Goal: Task Accomplishment & Management: Complete application form

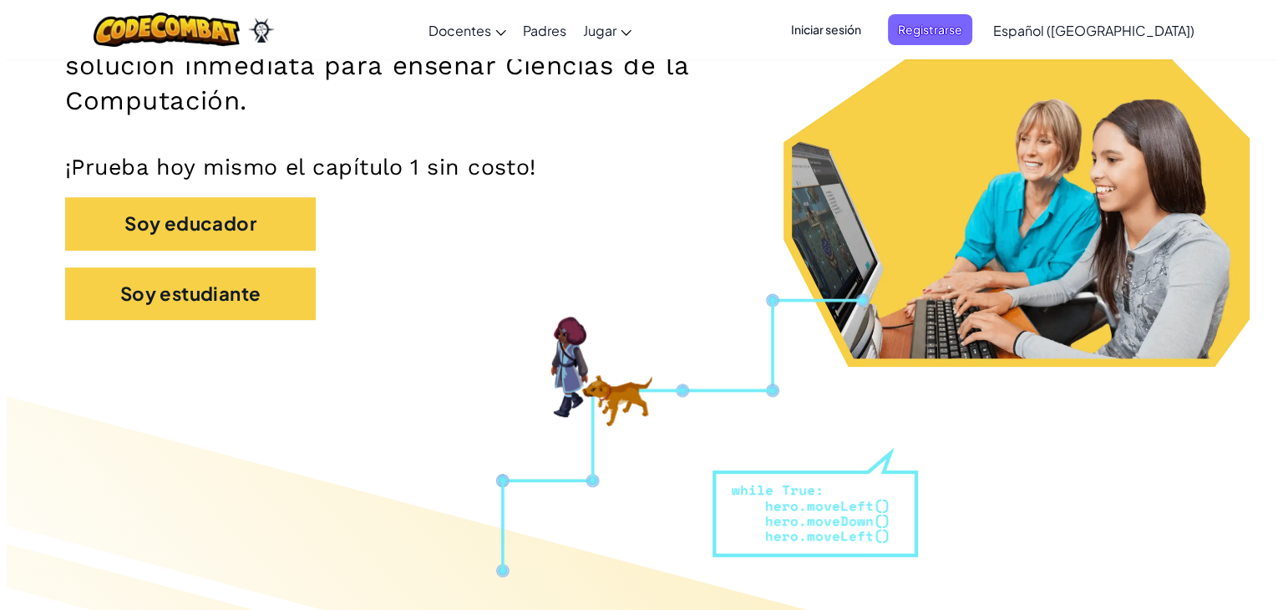
scroll to position [322, 0]
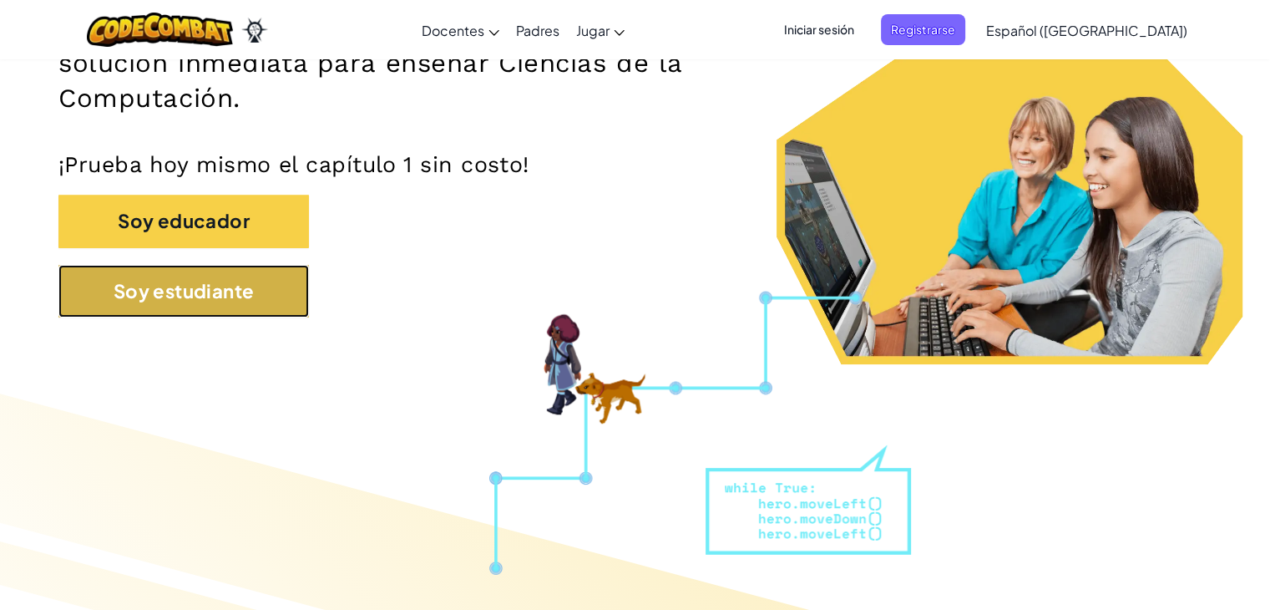
click at [214, 292] on button "Soy estudiante" at bounding box center [183, 291] width 251 height 53
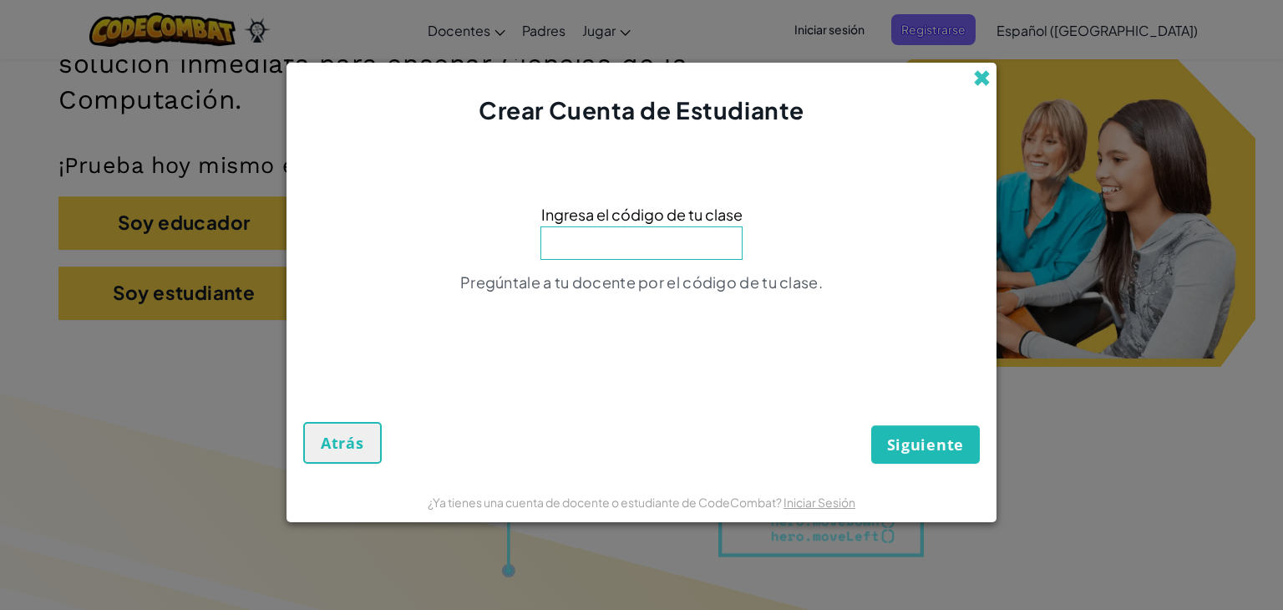
click at [979, 81] on span at bounding box center [982, 78] width 18 height 18
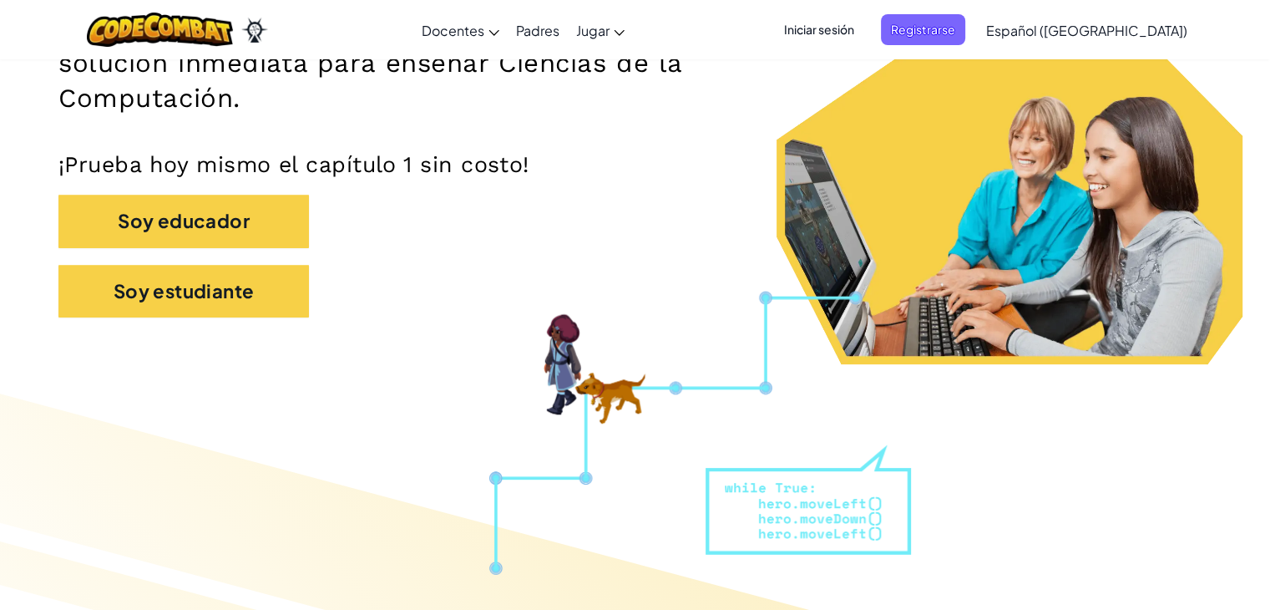
click at [857, 27] on span "Iniciar sesión" at bounding box center [819, 29] width 90 height 31
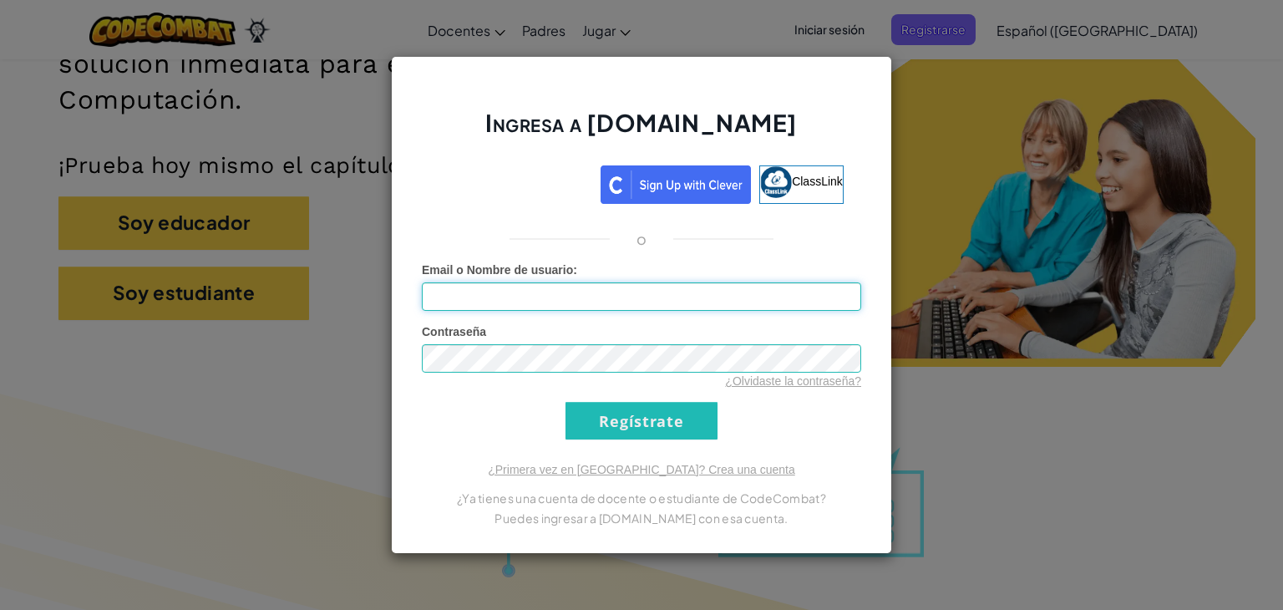
click at [601, 305] on input "Email o Nombre de usuario :" at bounding box center [641, 296] width 439 height 28
type input "[EMAIL_ADDRESS][DOMAIN_NAME]"
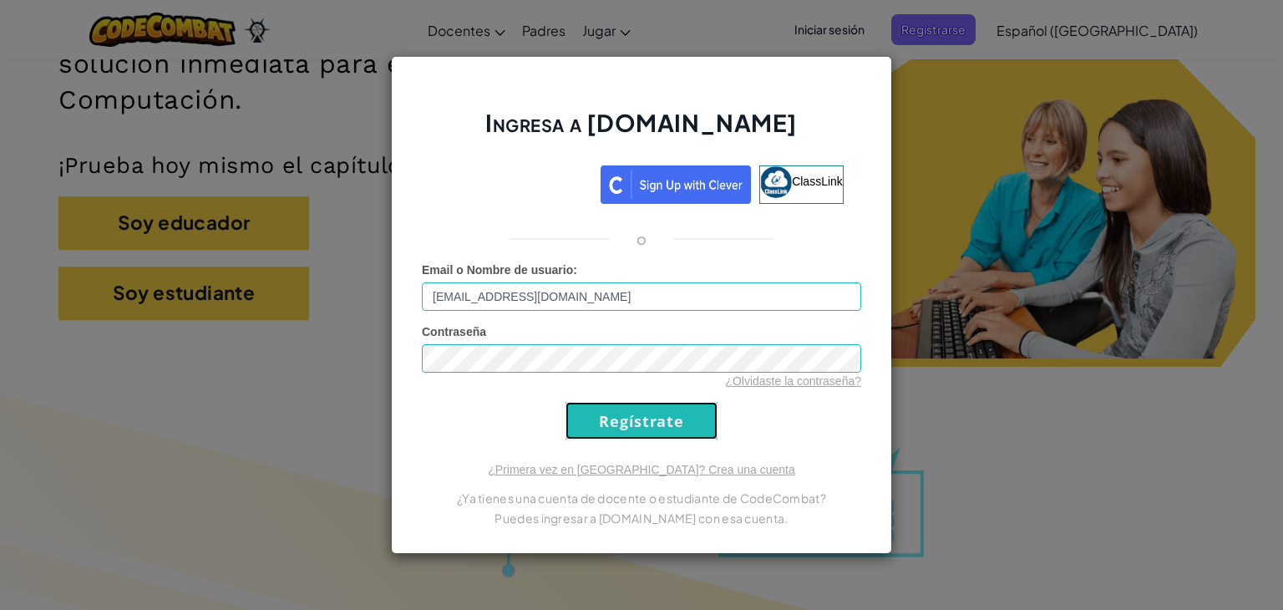
click at [705, 408] on input "Regístrate" at bounding box center [641, 421] width 152 height 38
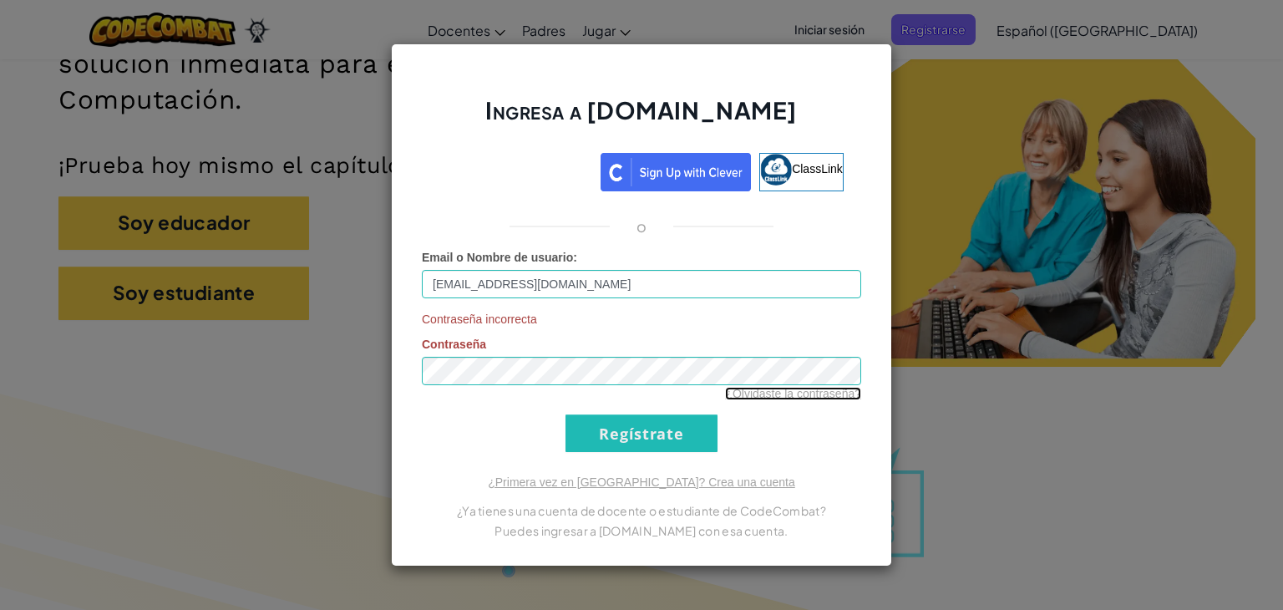
click at [760, 395] on link "¿Olvidaste la contraseña?" at bounding box center [793, 393] width 136 height 13
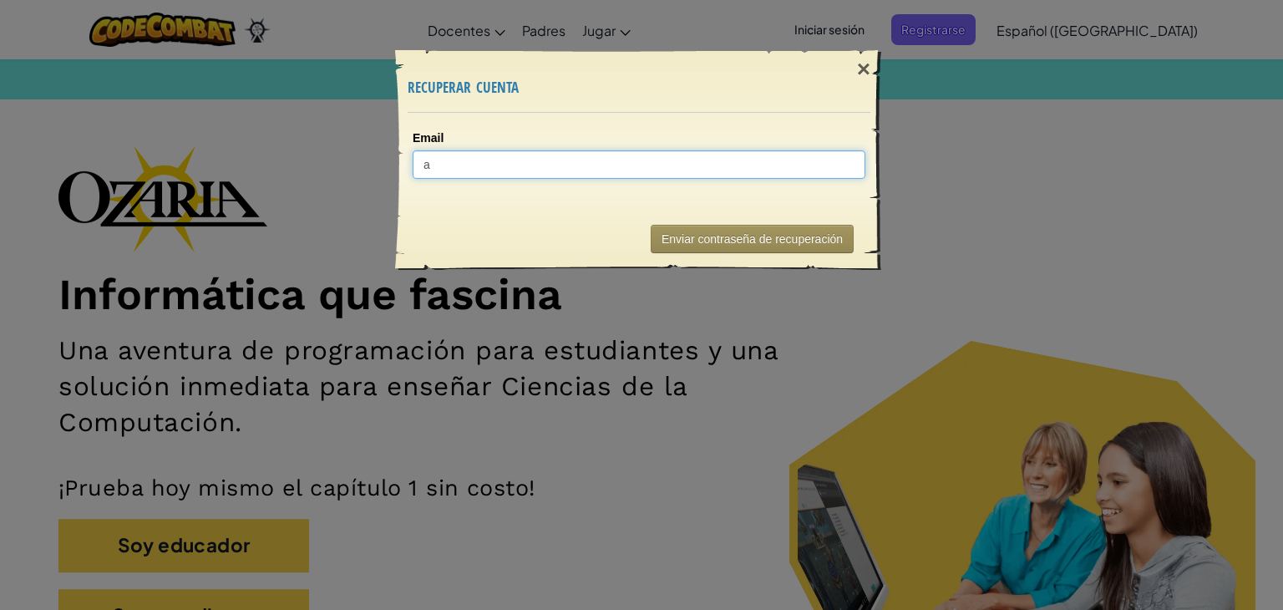
type input "al"
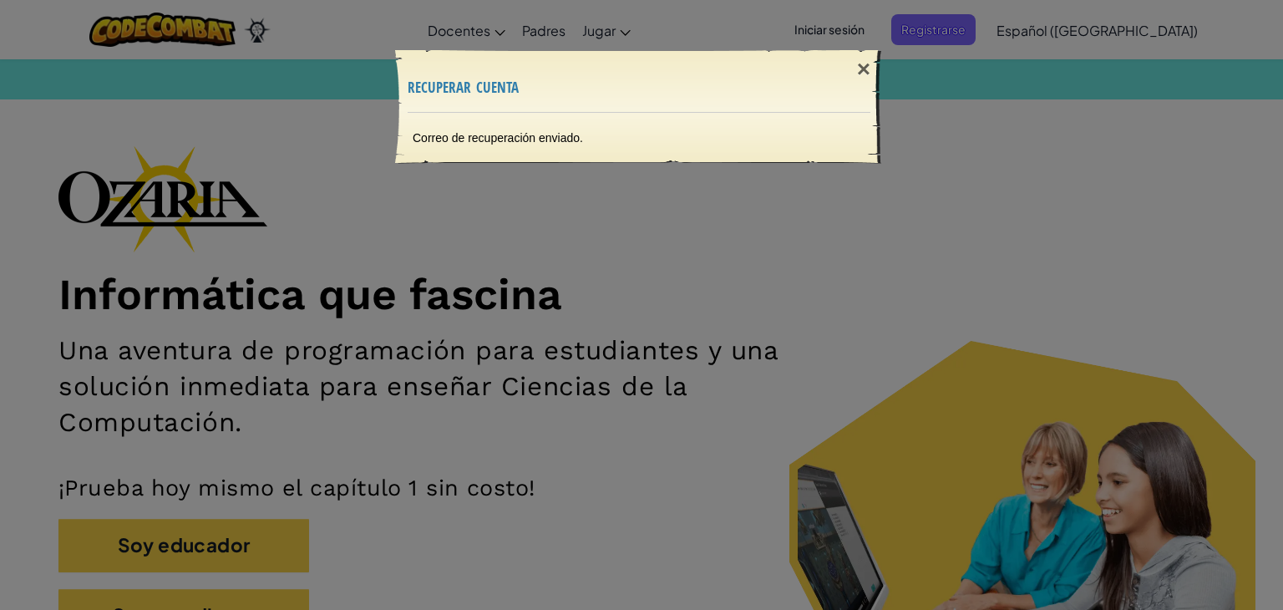
click at [550, 131] on div "Correo de recuperación enviado." at bounding box center [639, 138] width 486 height 50
click at [676, 115] on div "Correo de recuperación enviado." at bounding box center [639, 138] width 486 height 50
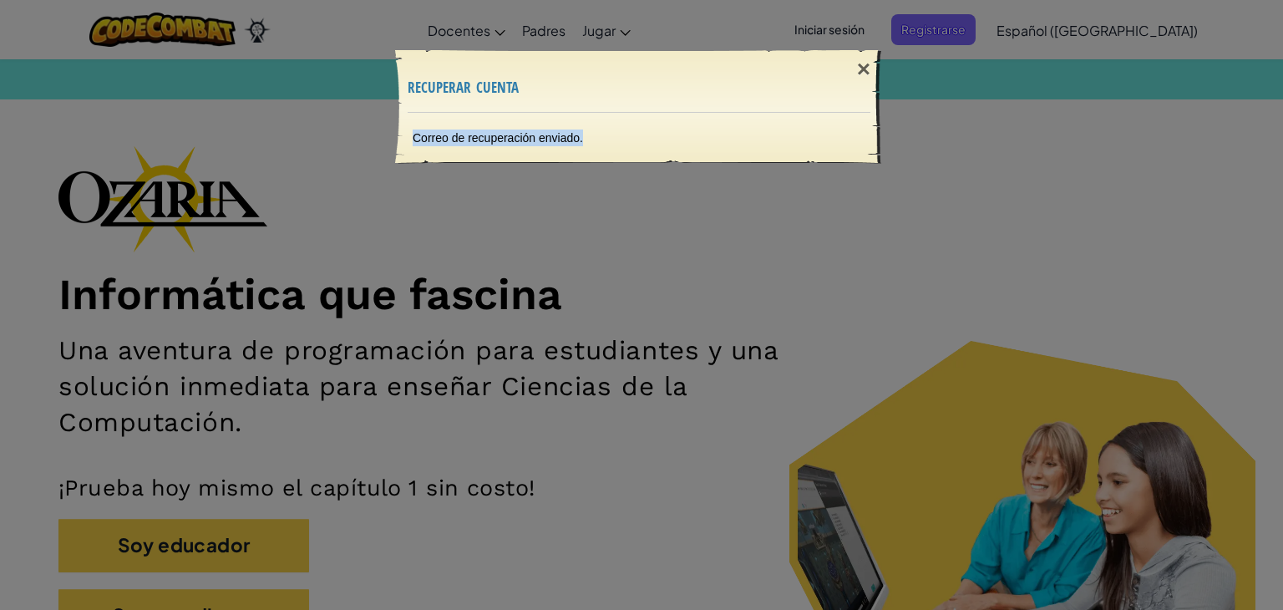
click at [676, 115] on div "Correo de recuperación enviado." at bounding box center [639, 138] width 486 height 50
click at [864, 76] on div "×" at bounding box center [863, 69] width 38 height 48
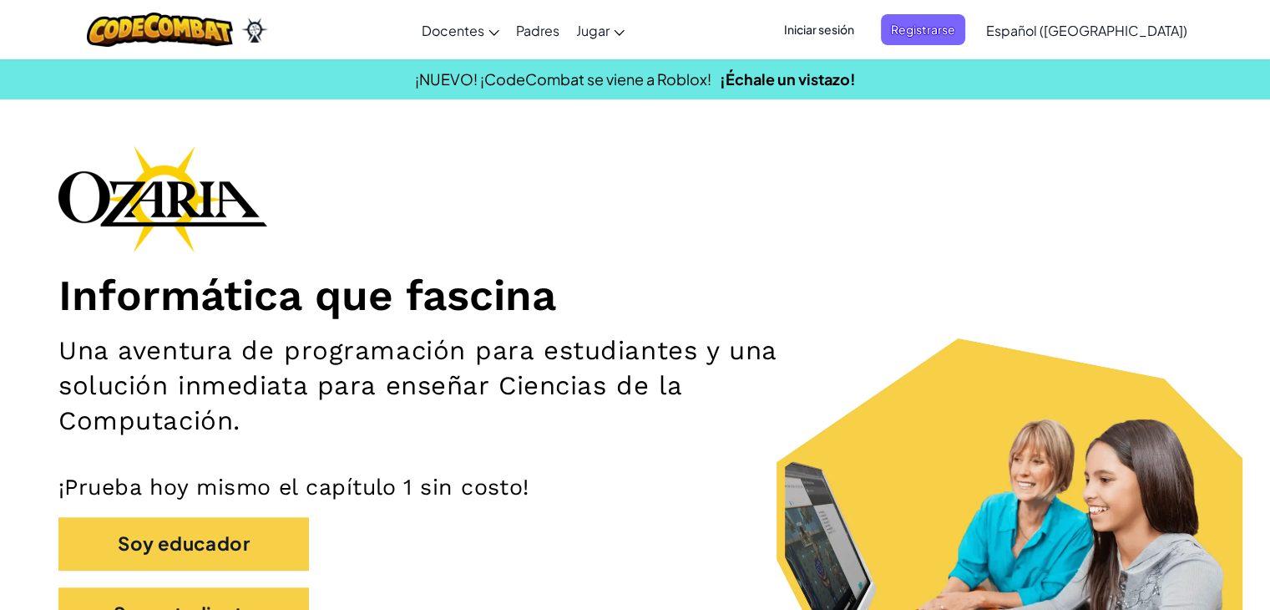
click at [849, 21] on span "Iniciar sesión" at bounding box center [819, 29] width 90 height 31
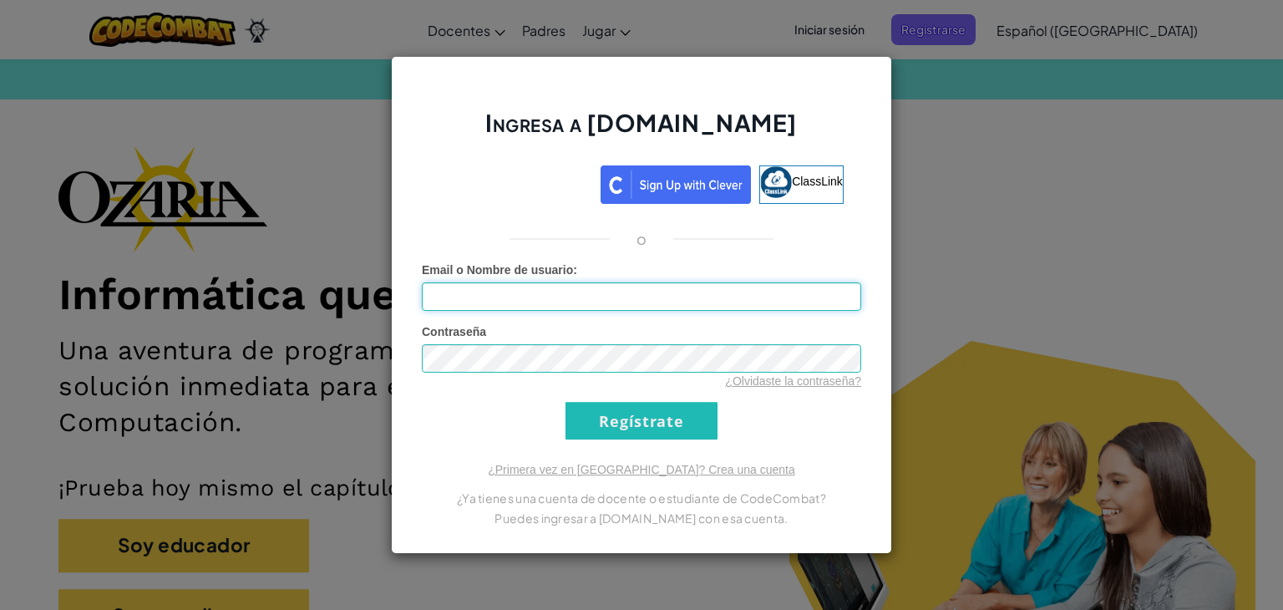
click at [635, 283] on input "Email o Nombre de usuario :" at bounding box center [641, 296] width 439 height 28
type input "[EMAIL_ADDRESS][DOMAIN_NAME]"
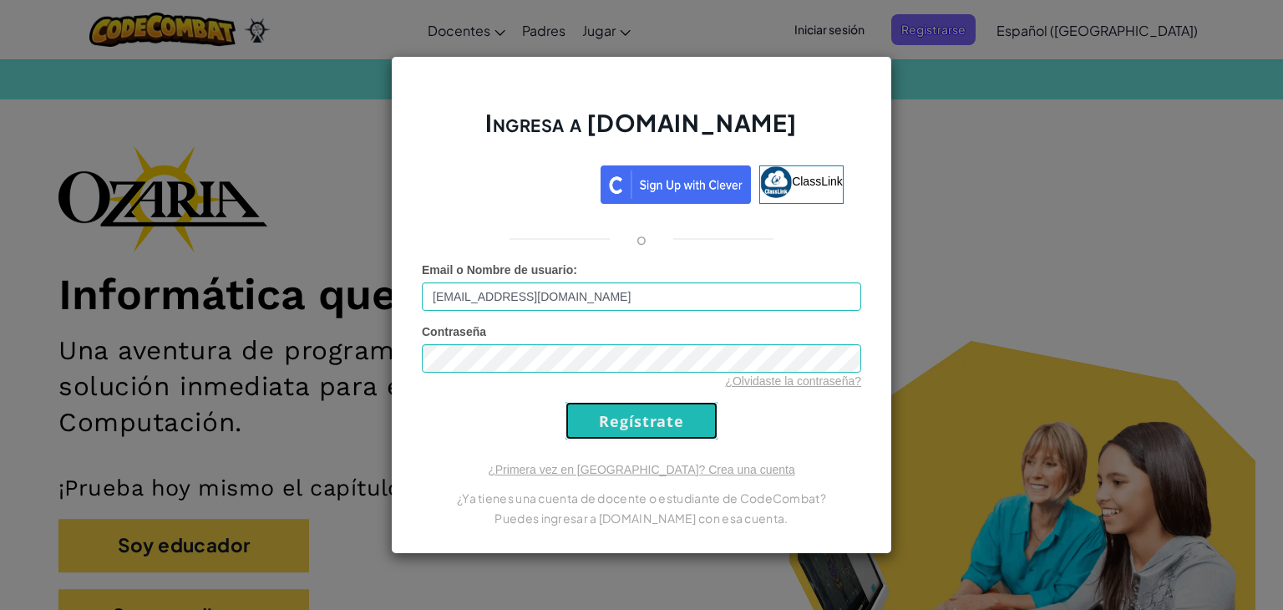
click at [617, 423] on input "Regístrate" at bounding box center [641, 421] width 152 height 38
